Goal: Navigation & Orientation: Find specific page/section

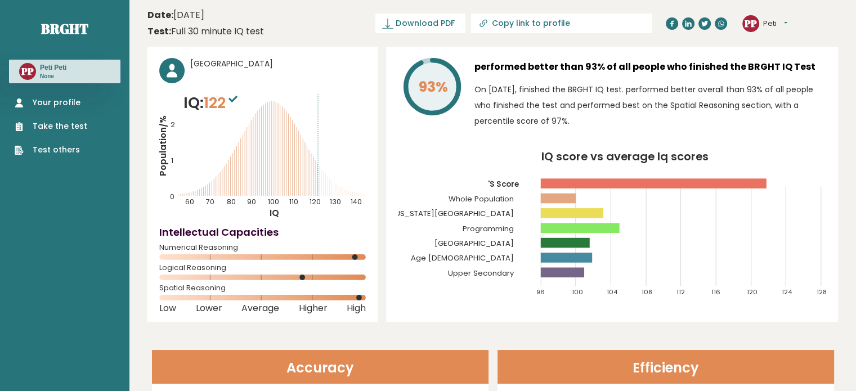
click at [67, 101] on link "Your profile" at bounding box center [51, 103] width 73 height 12
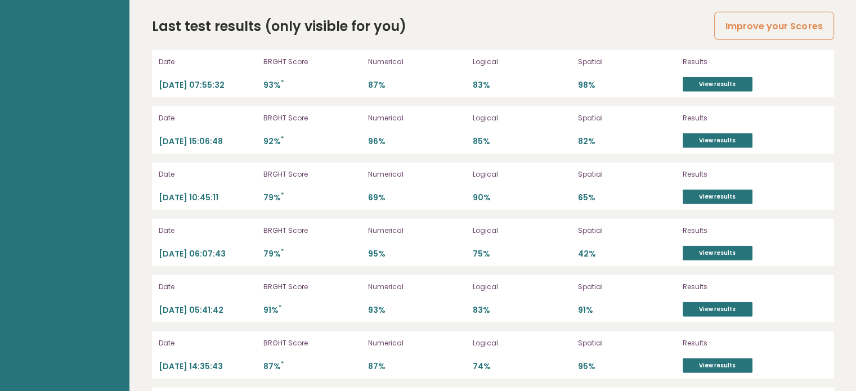
scroll to position [3195, 0]
